Goal: Answer question/provide support

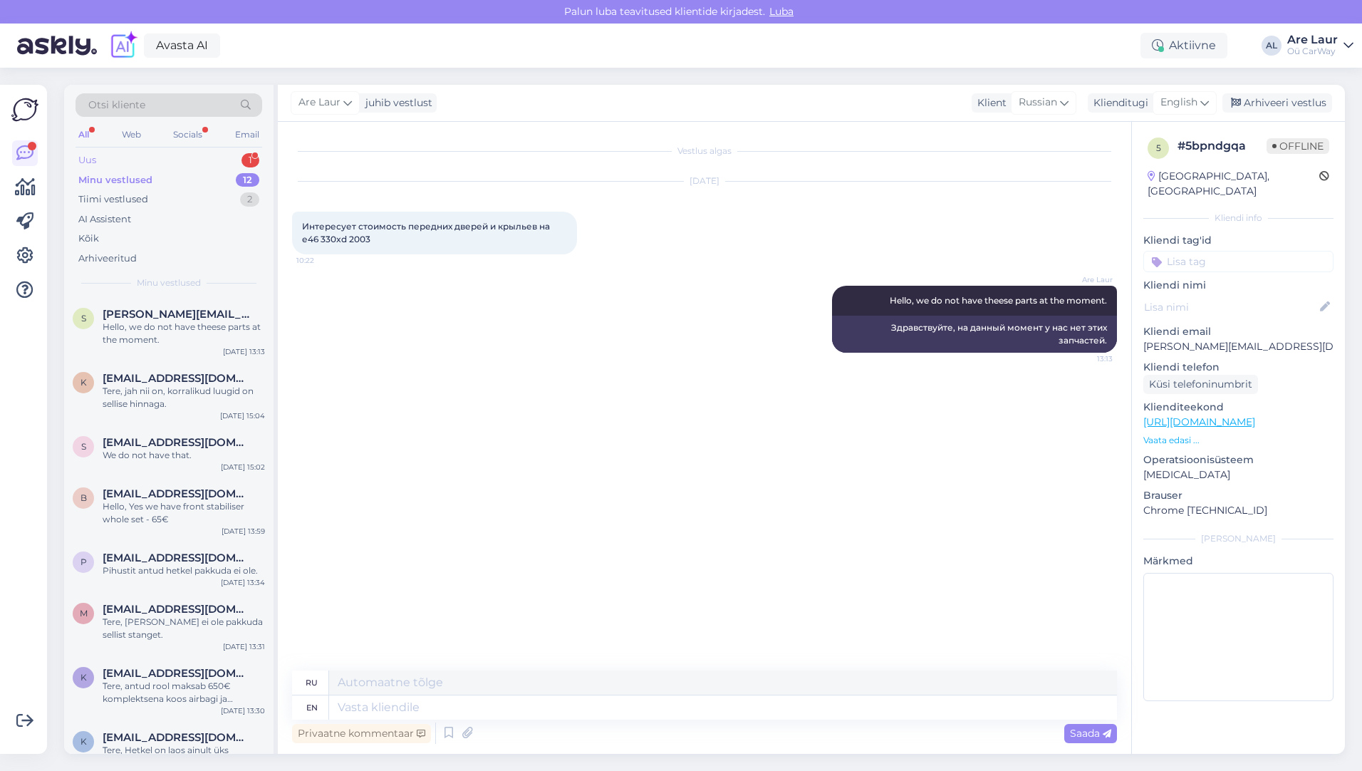
click at [137, 157] on div "Uus 1" at bounding box center [169, 160] width 187 height 20
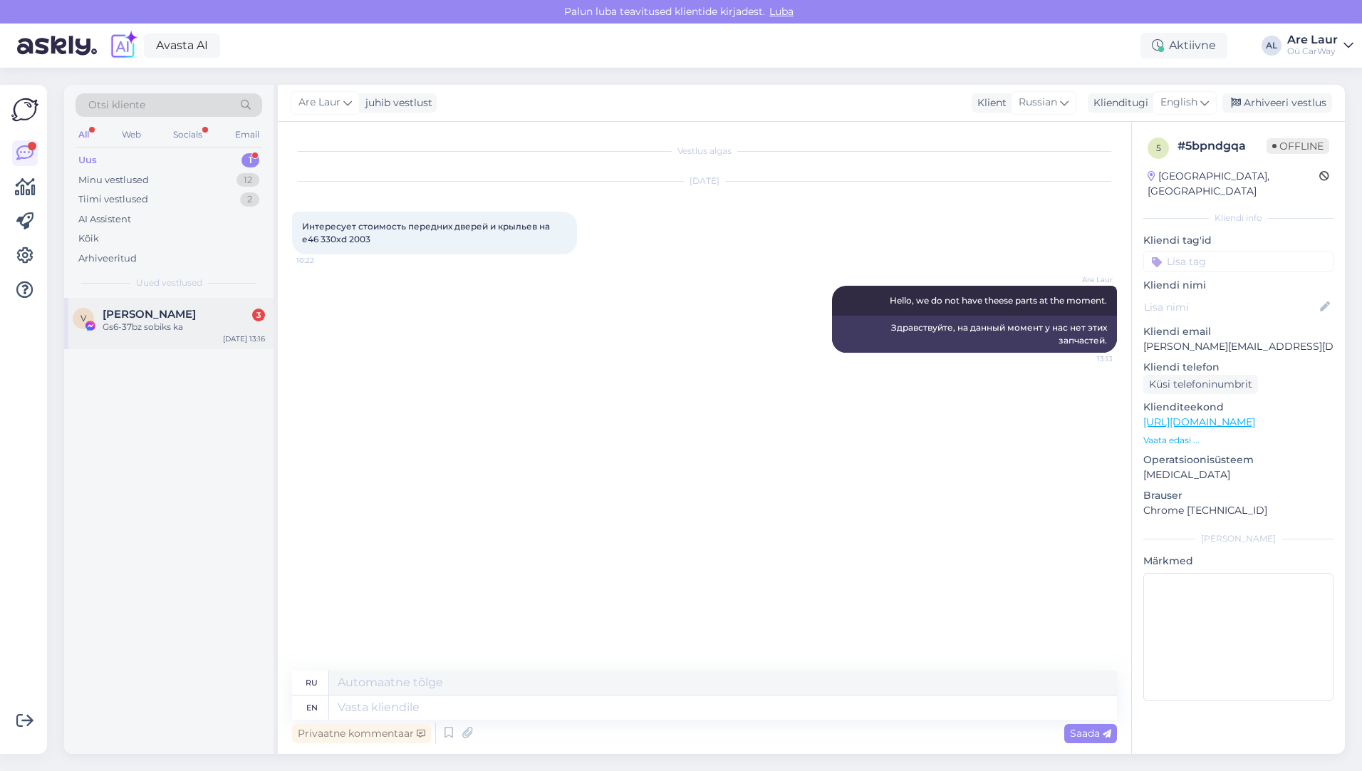
click at [160, 326] on div "Gs6-37bz sobiks ka" at bounding box center [184, 327] width 162 height 13
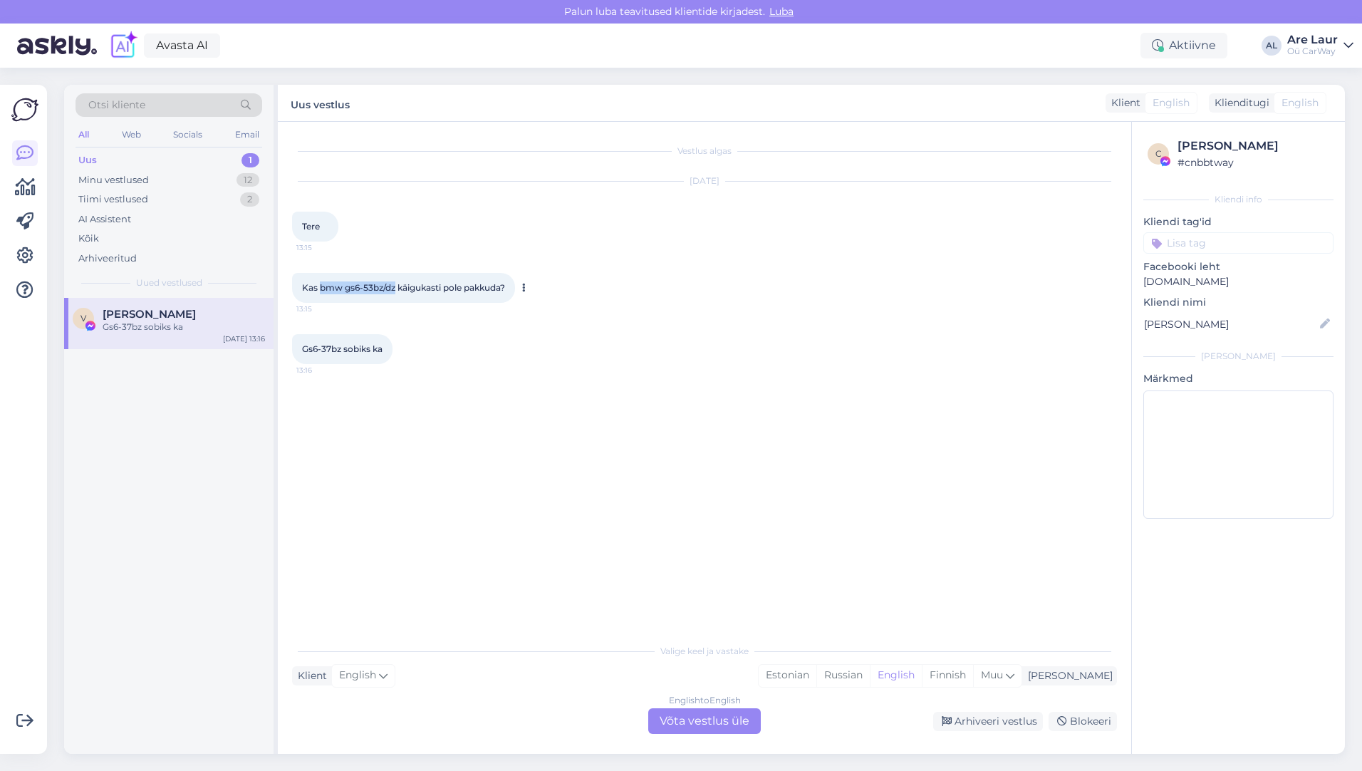
drag, startPoint x: 321, startPoint y: 287, endPoint x: 395, endPoint y: 286, distance: 73.4
click at [395, 286] on span "Kas bmw gs6-53bz/dz käigukasti pole pakkuda?" at bounding box center [403, 287] width 203 height 11
copy span "bmw gs6-53bz/dz"
click at [729, 718] on div "English to English Võta vestlus üle" at bounding box center [704, 721] width 113 height 26
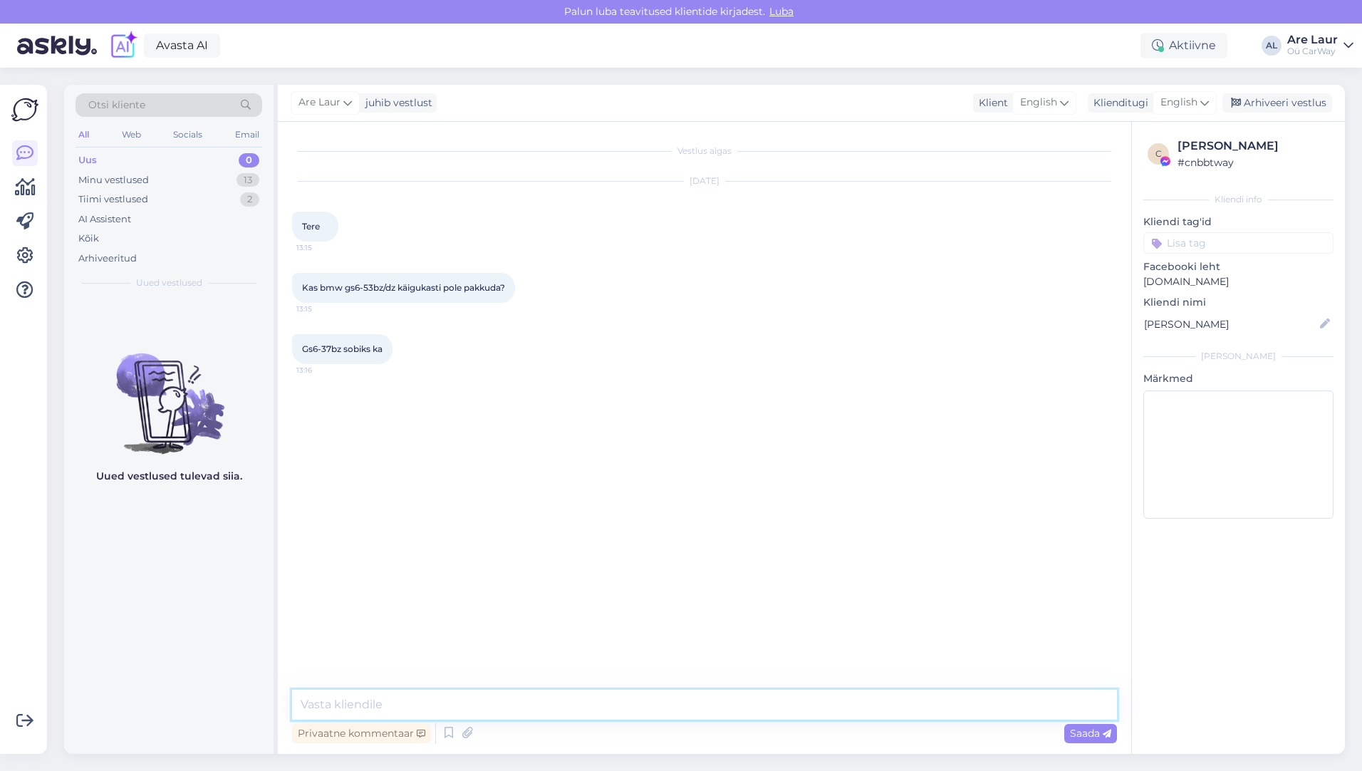
click at [499, 710] on textarea at bounding box center [704, 705] width 825 height 30
type textarea "Tere, ei ole hetkel kumbagi pakkuda."
click at [1093, 731] on span "Saada" at bounding box center [1090, 733] width 41 height 13
click at [103, 177] on div "Minu vestlused" at bounding box center [113, 180] width 71 height 14
